Goal: Navigation & Orientation: Find specific page/section

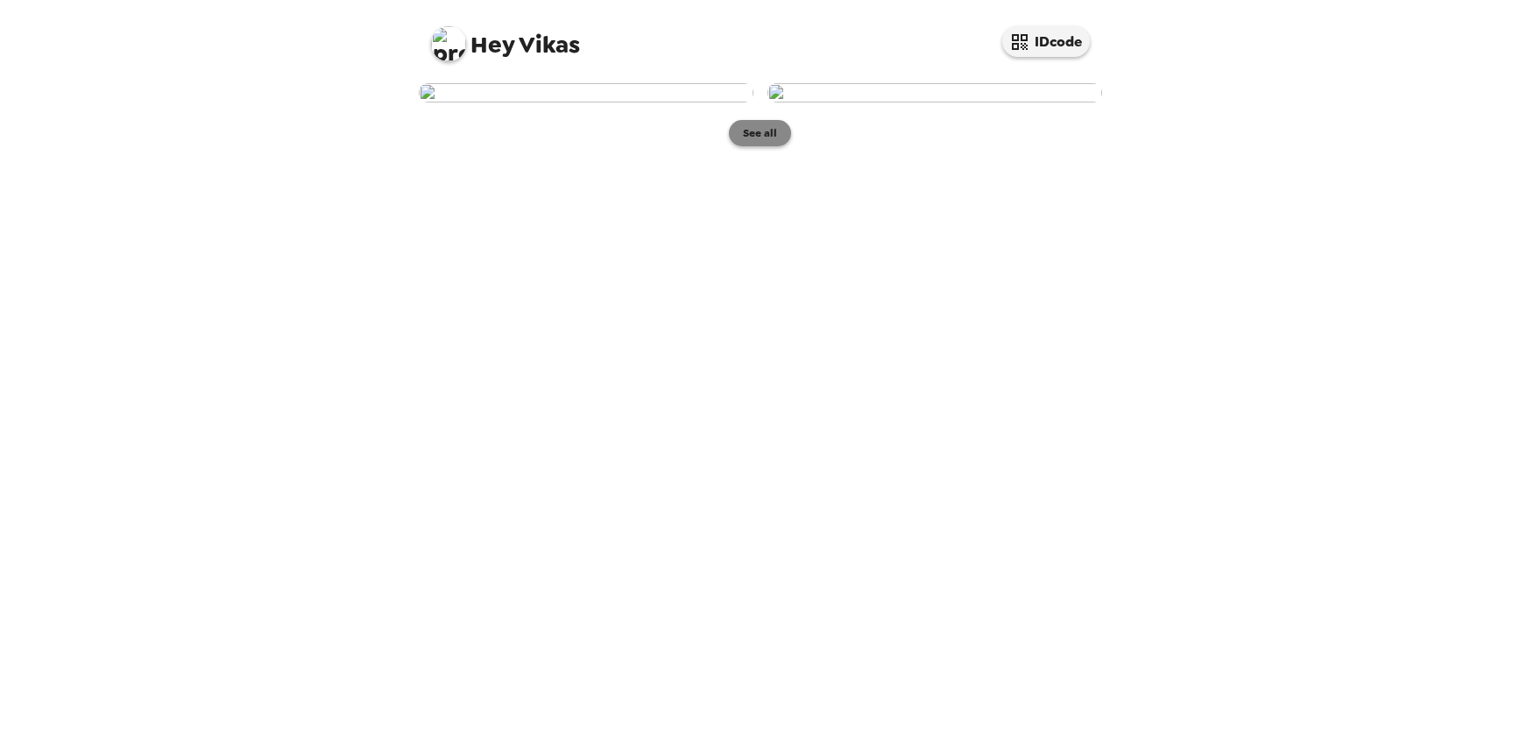
click at [762, 146] on button "See all" at bounding box center [760, 133] width 62 height 26
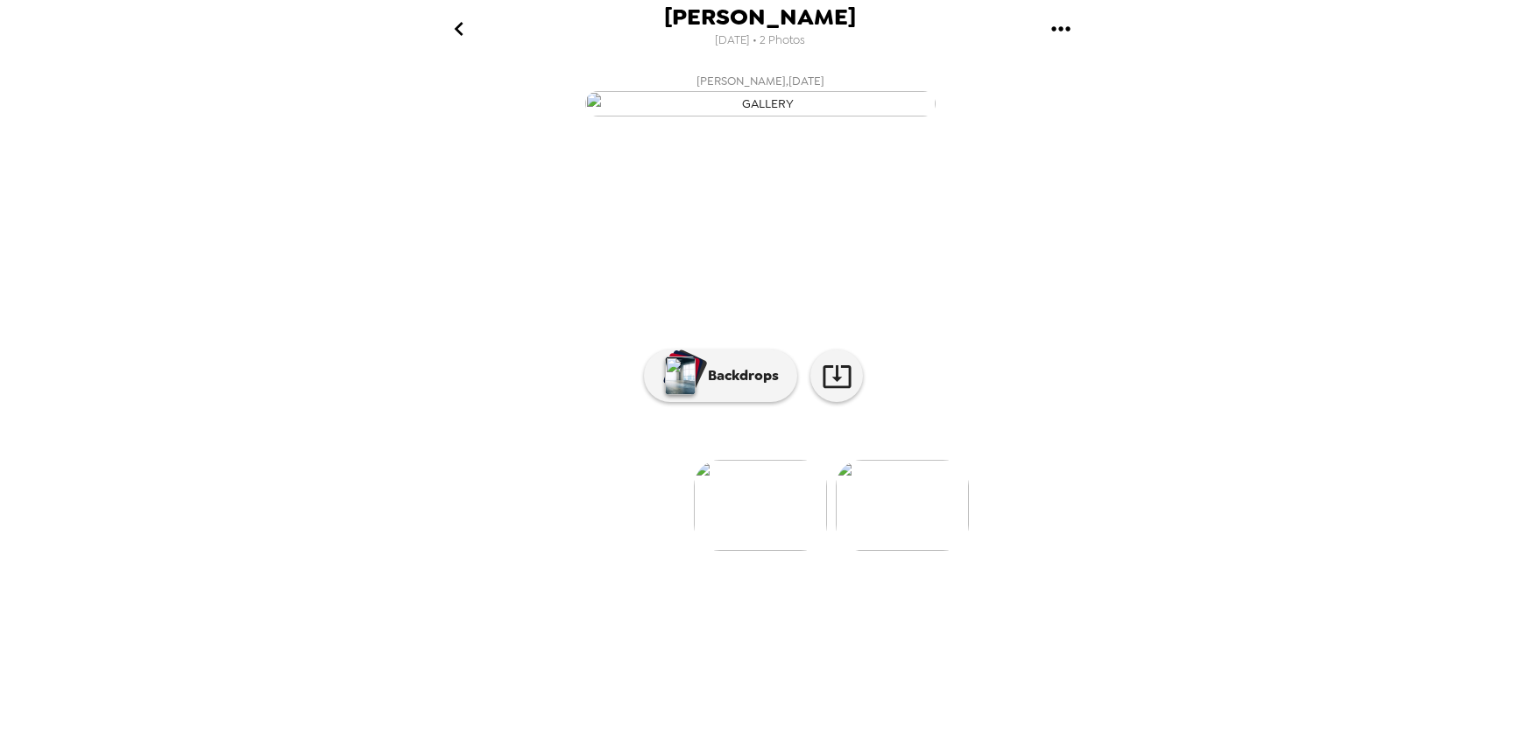
scroll to position [3, 0]
click at [941, 551] on img at bounding box center [902, 505] width 133 height 91
click at [669, 551] on img at bounding box center [620, 505] width 133 height 91
